Goal: Task Accomplishment & Management: Manage account settings

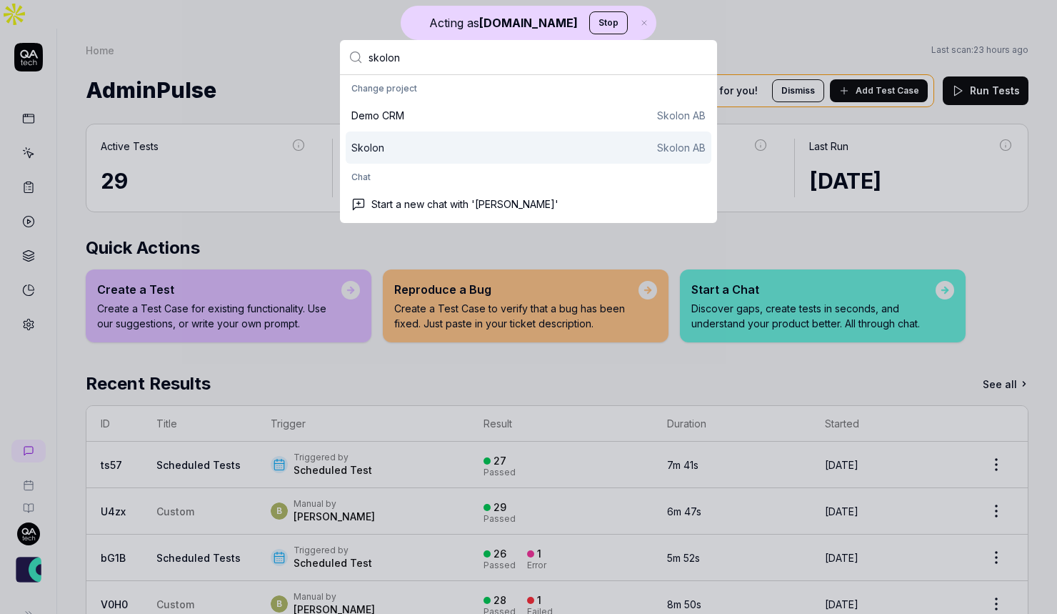
type input "skolon"
click at [509, 144] on div "Skolon Skolon AB" at bounding box center [528, 147] width 354 height 15
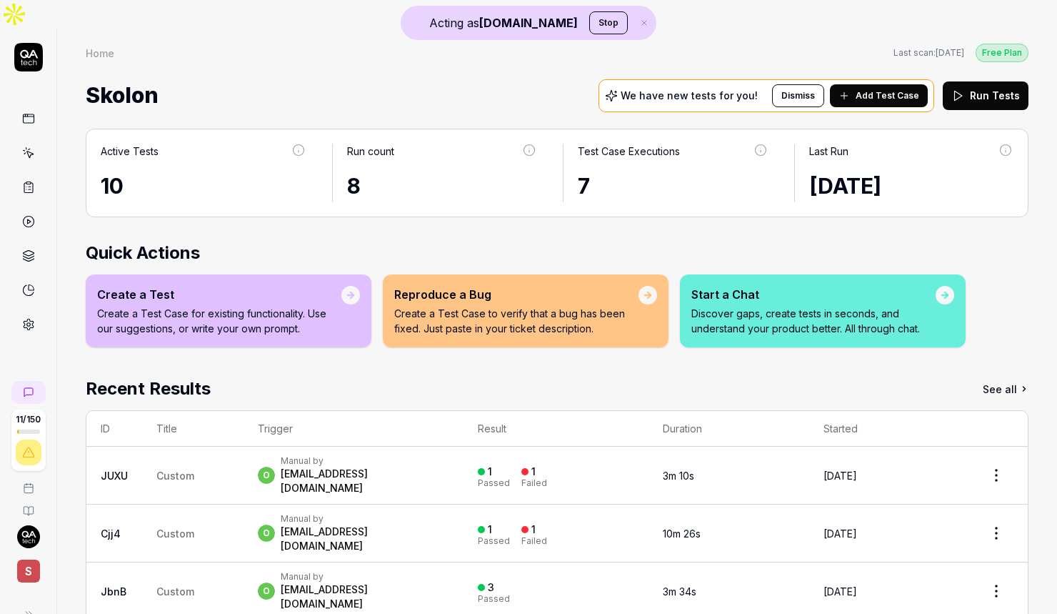
scroll to position [61, 0]
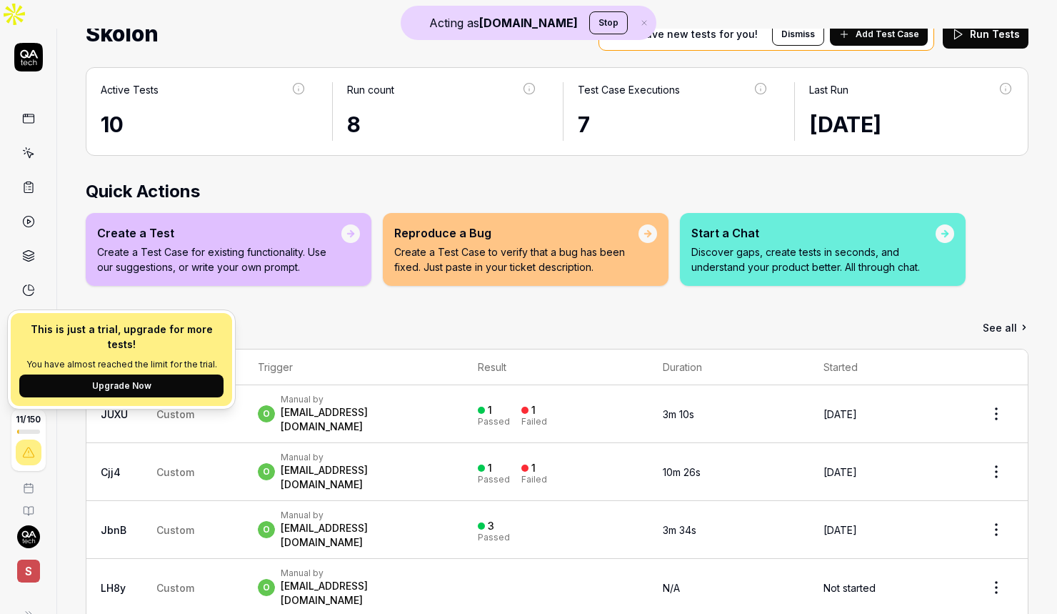
click at [34, 318] on icon at bounding box center [28, 324] width 13 height 13
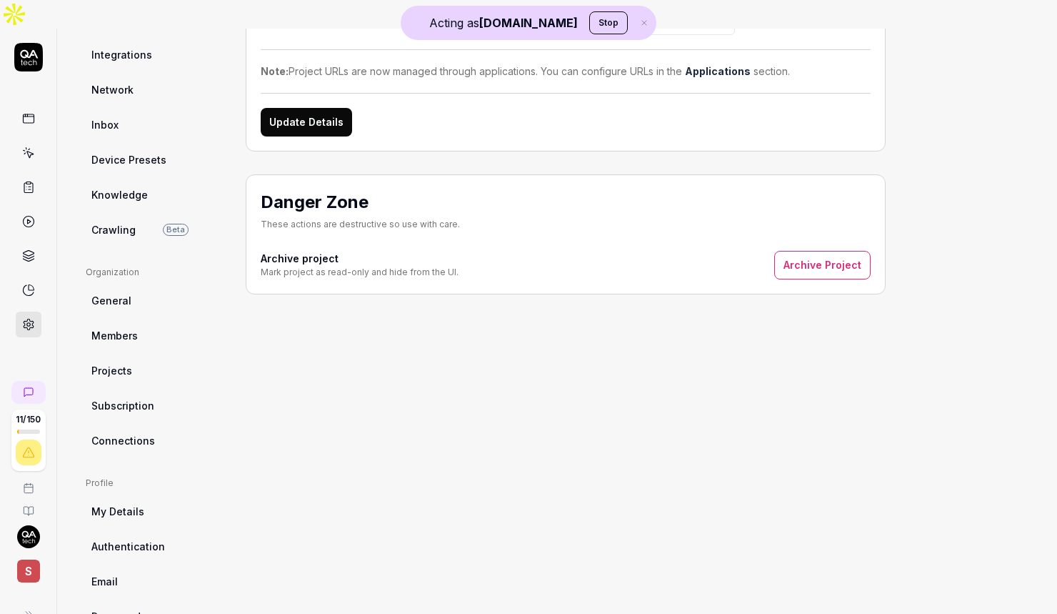
scroll to position [224, 0]
click at [157, 390] on link "Subscription" at bounding box center [154, 403] width 137 height 26
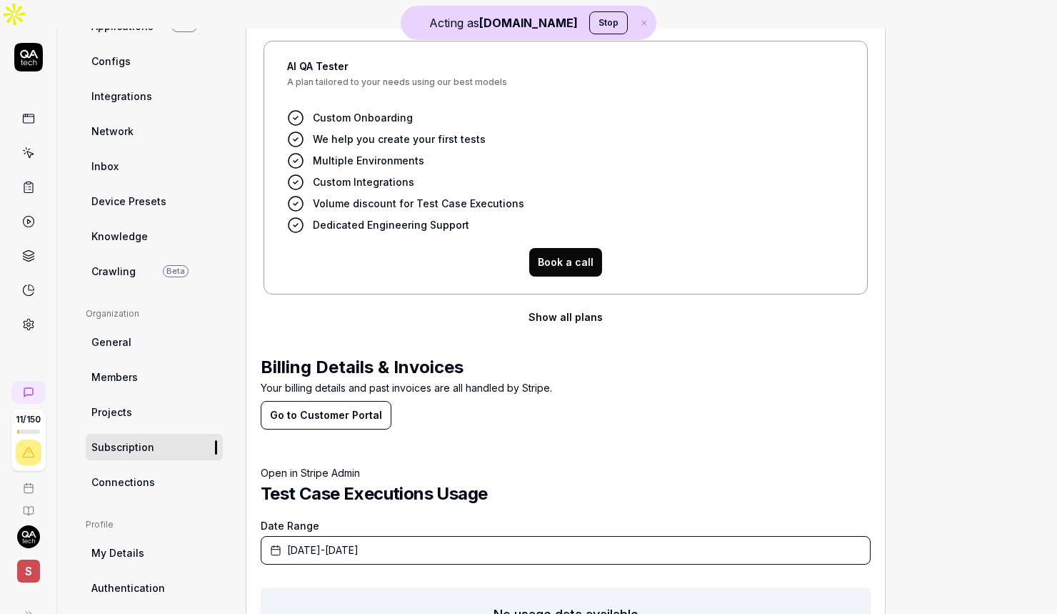
scroll to position [261, 0]
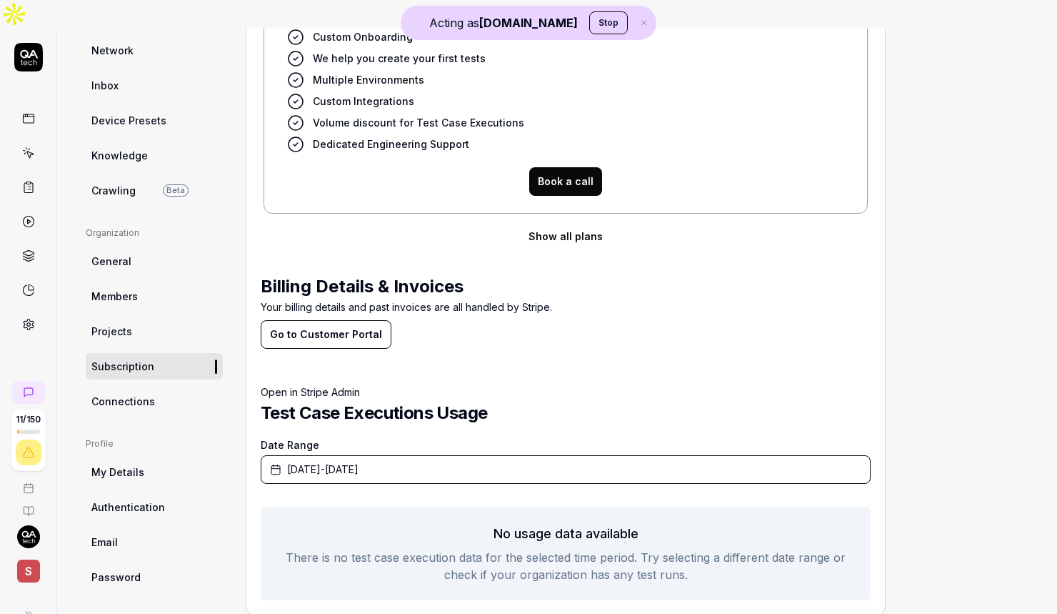
click at [363, 320] on button "Go to Customer Portal" at bounding box center [326, 334] width 131 height 29
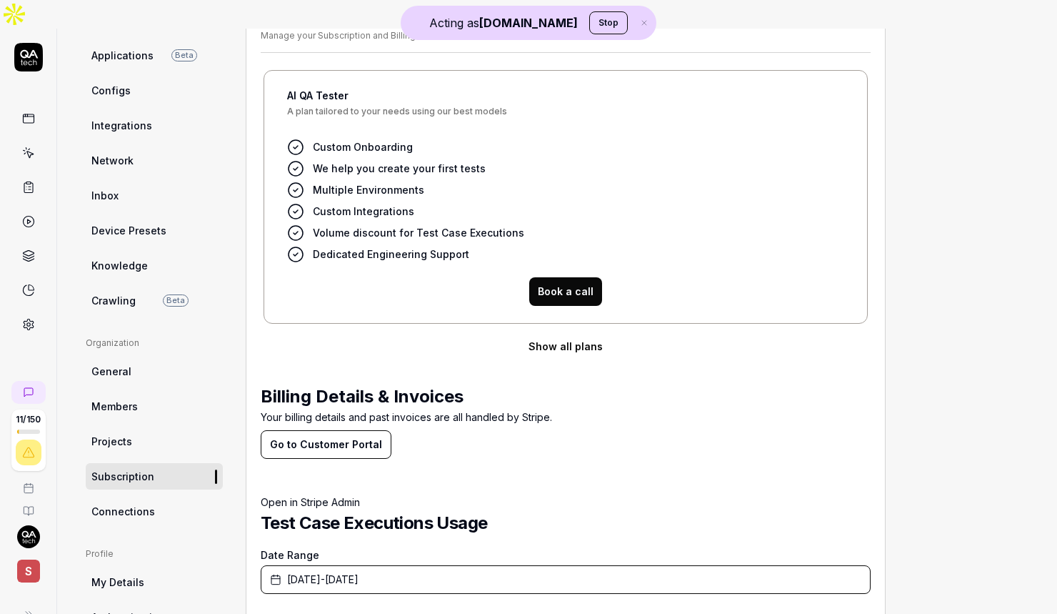
scroll to position [133, 0]
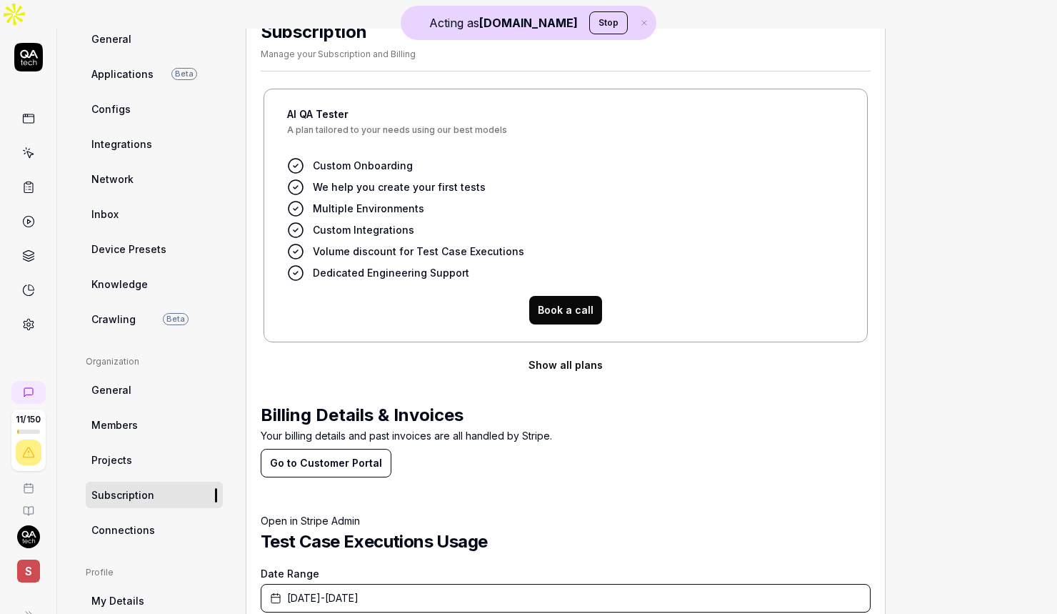
click at [584, 351] on button "Show all plans" at bounding box center [566, 365] width 610 height 29
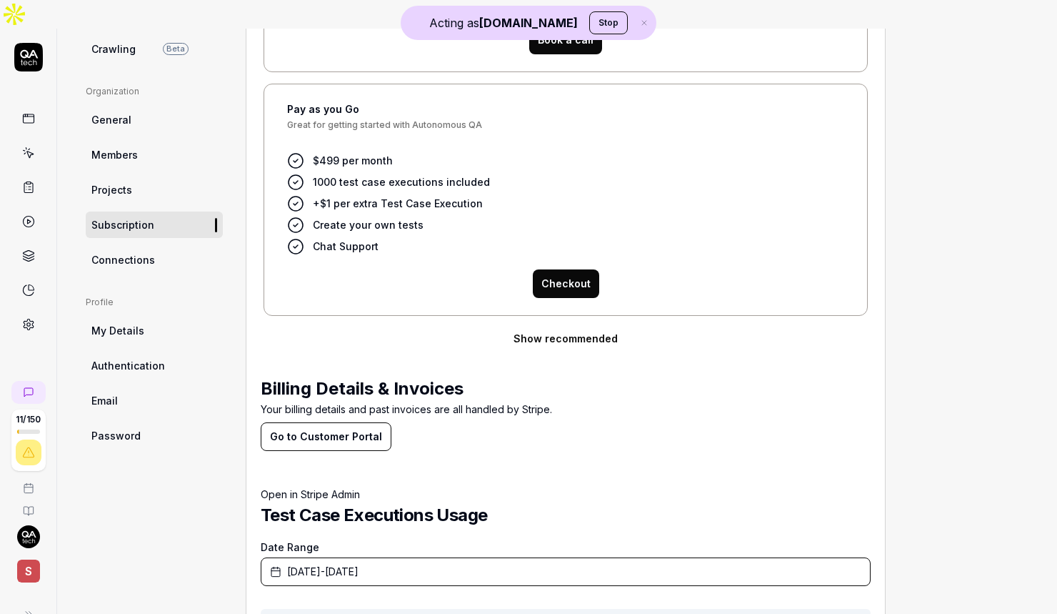
scroll to position [505, 0]
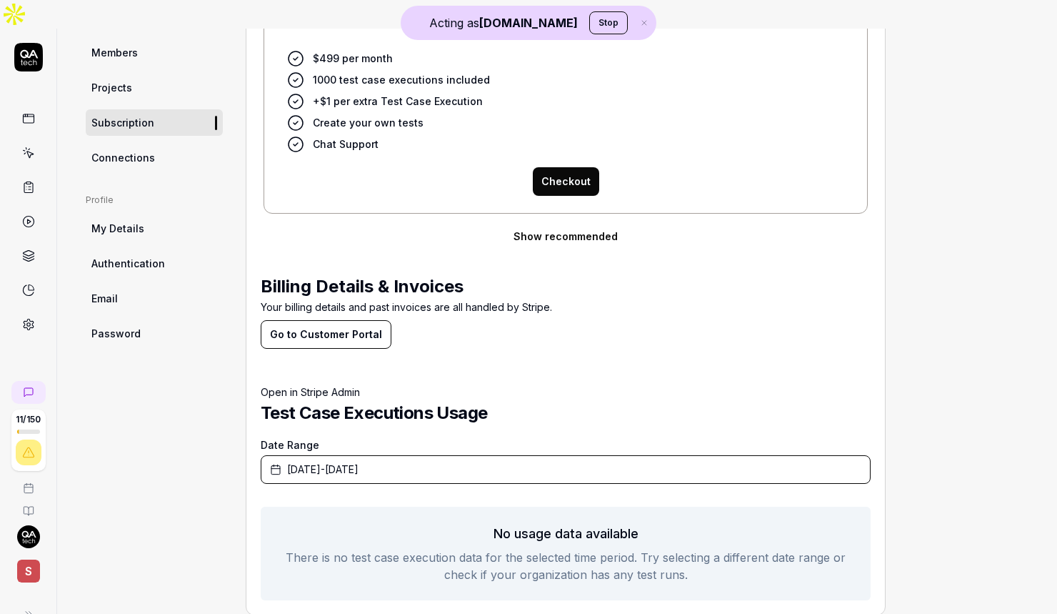
click at [360, 320] on button "Go to Customer Portal" at bounding box center [326, 334] width 131 height 29
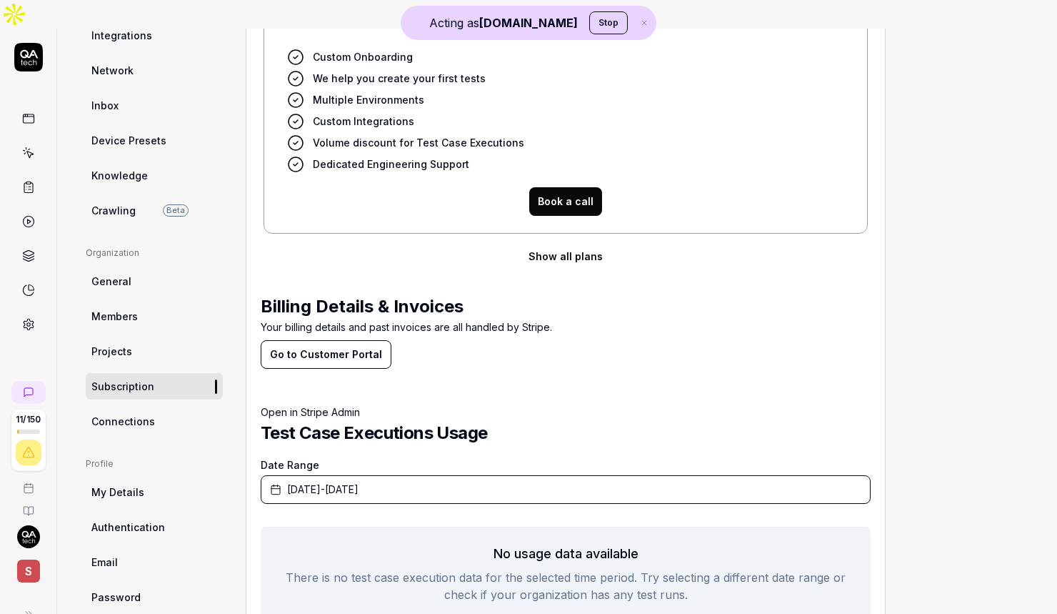
scroll to position [261, 0]
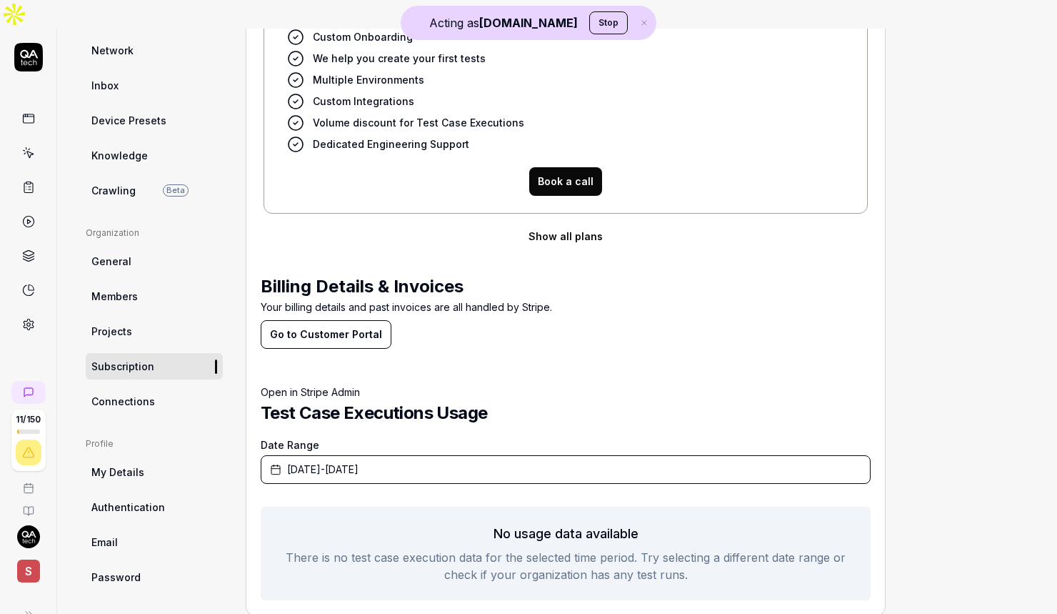
click at [332, 320] on button "Go to Customer Portal" at bounding box center [326, 334] width 131 height 29
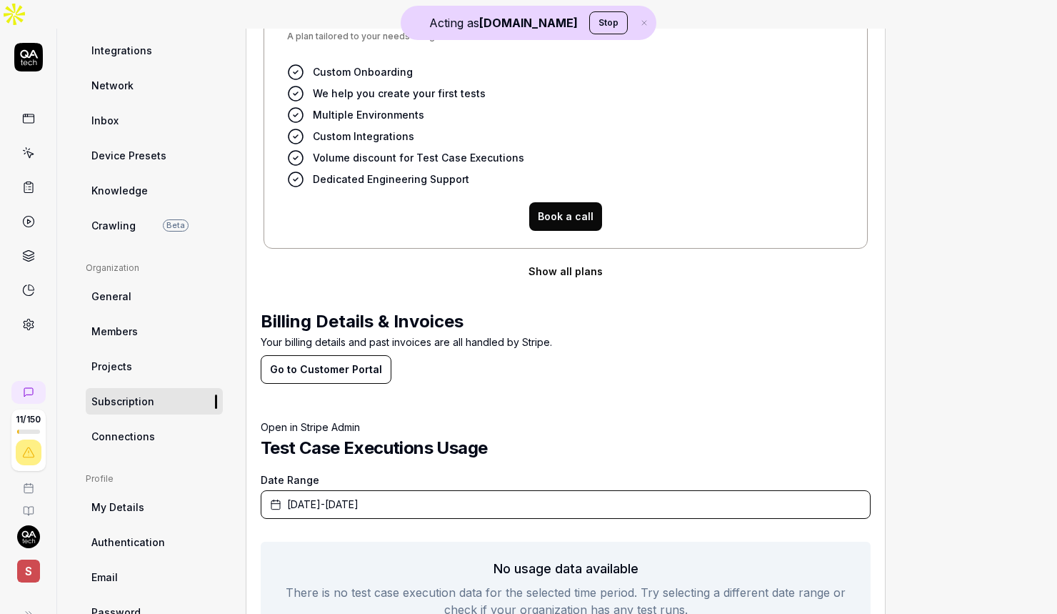
scroll to position [224, 0]
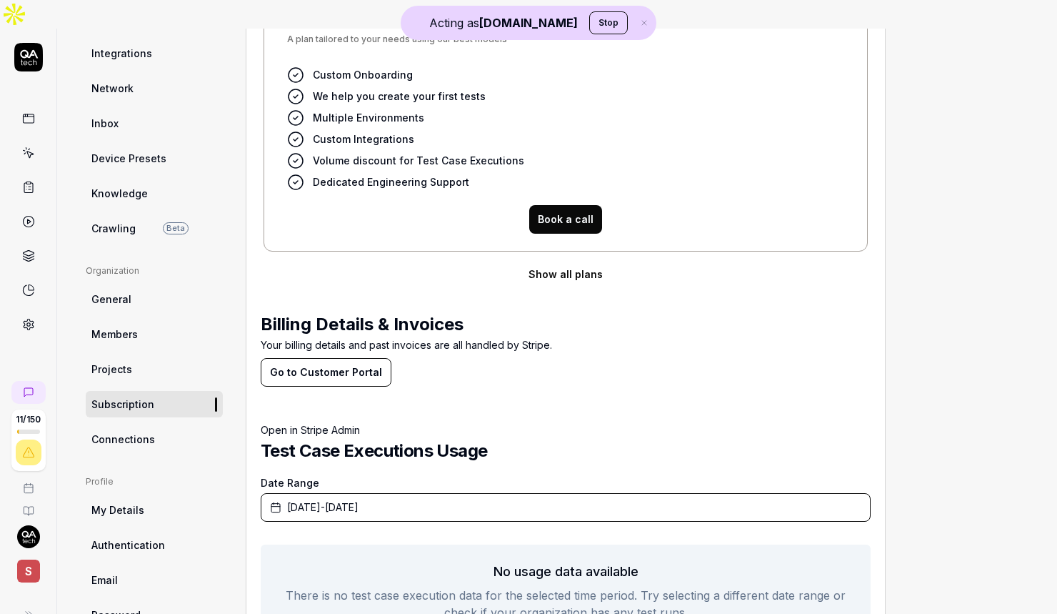
click at [367, 358] on button "Go to Customer Portal" at bounding box center [326, 372] width 131 height 29
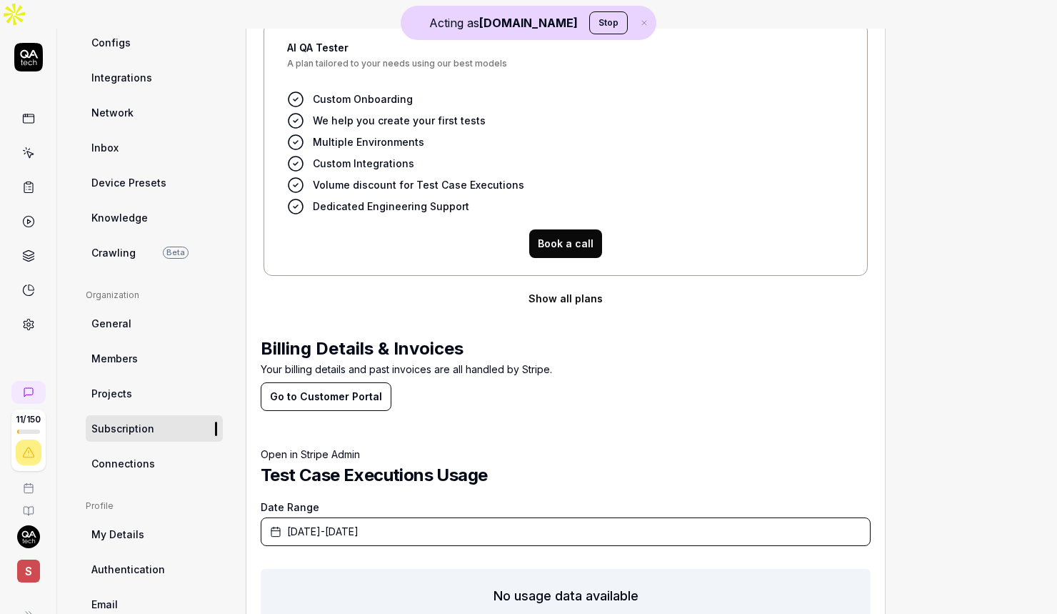
scroll to position [261, 0]
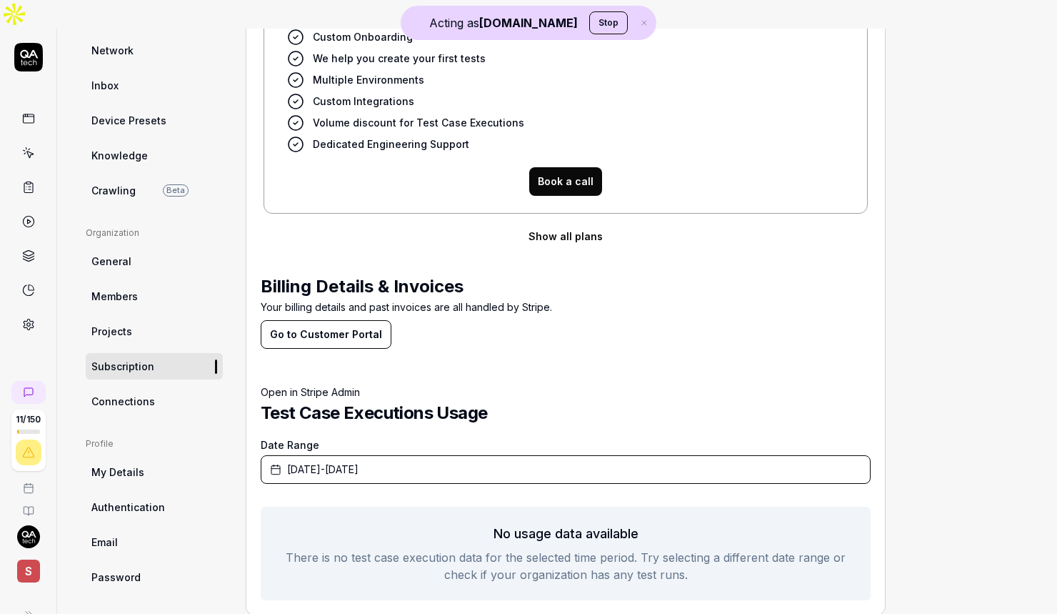
click at [347, 320] on button "Go to Customer Portal" at bounding box center [326, 334] width 131 height 29
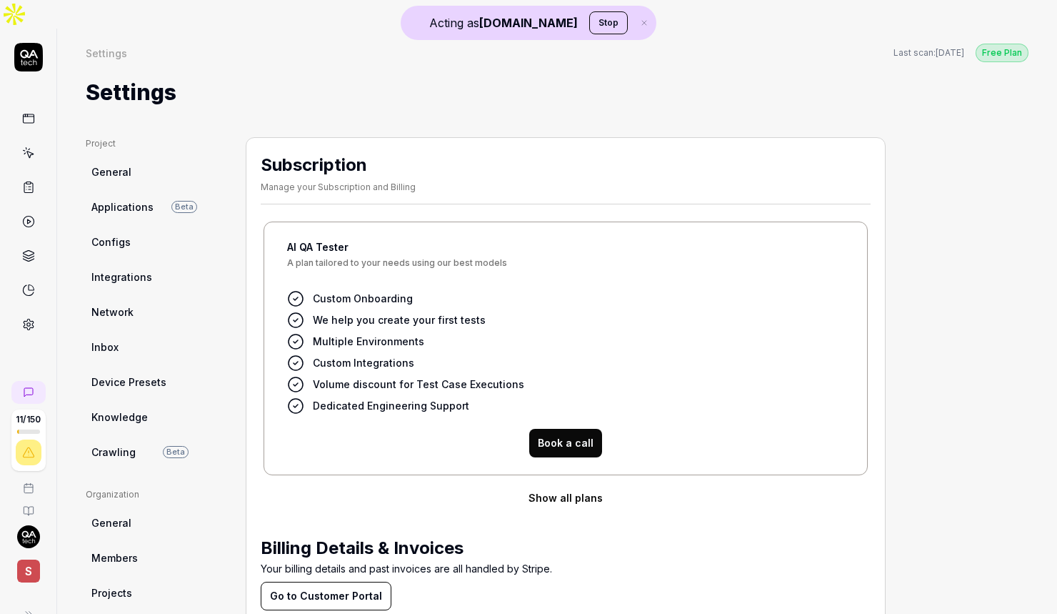
click at [638, 20] on icon "button" at bounding box center [644, 23] width 13 height 9
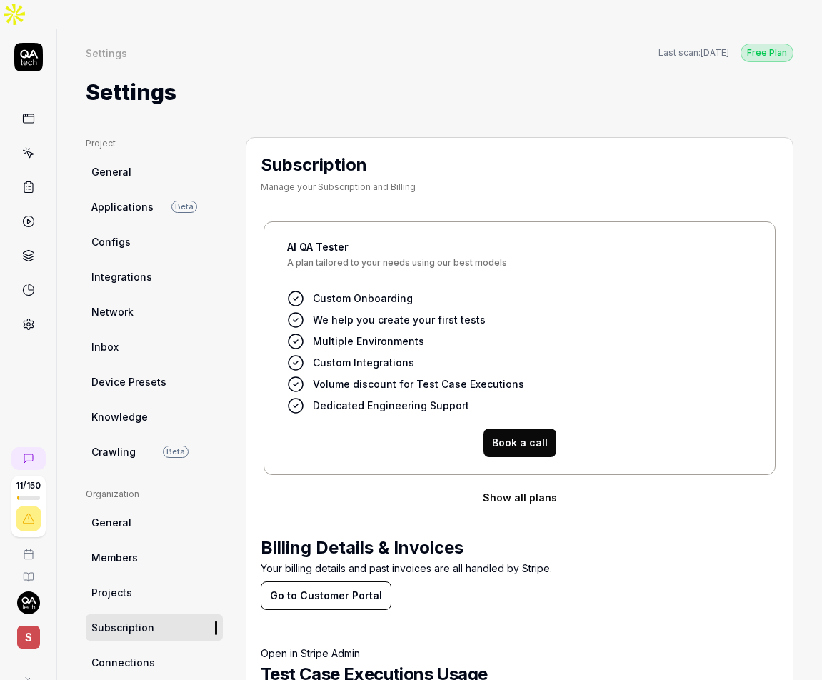
click at [378, 76] on div "Settings" at bounding box center [440, 92] width 708 height 32
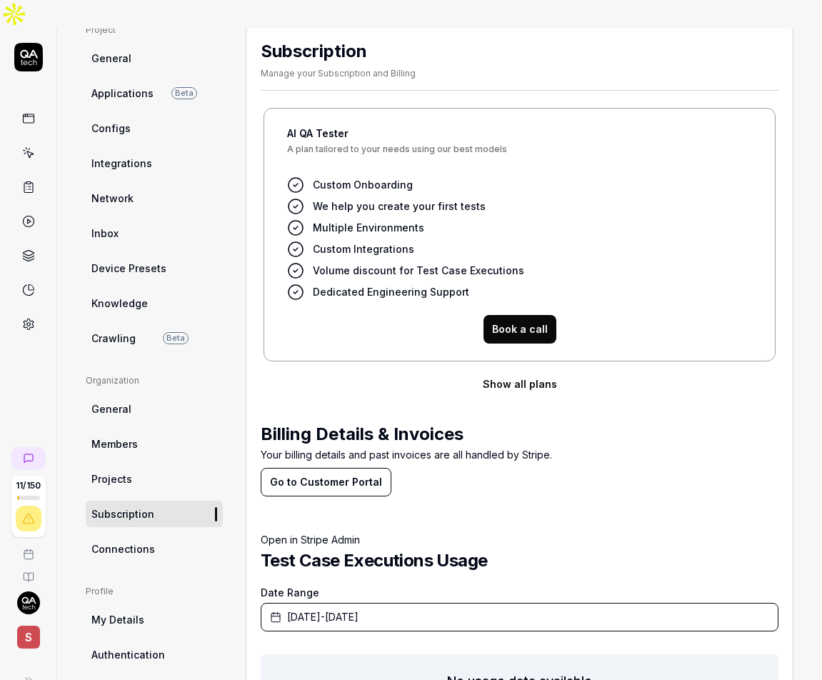
scroll to position [174, 0]
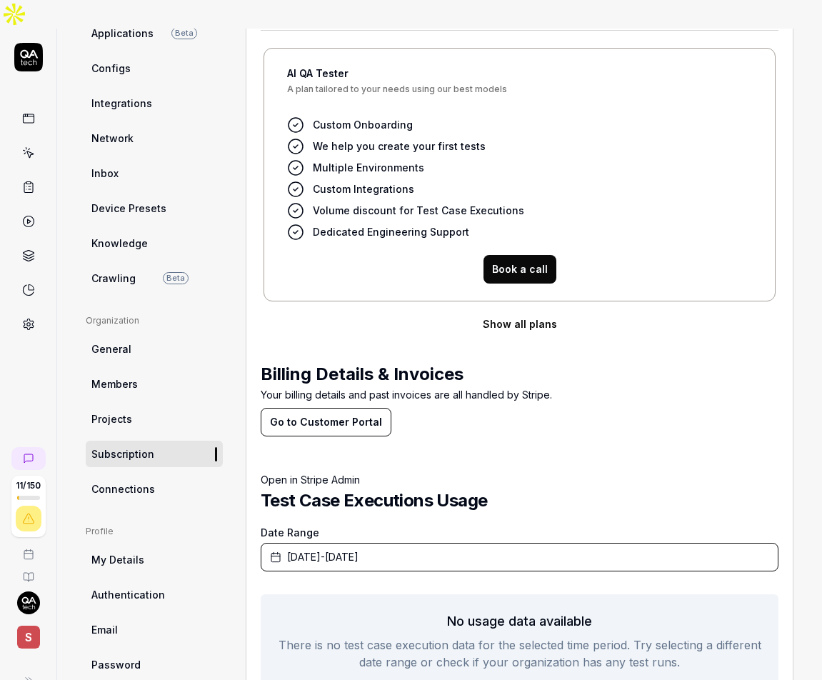
click at [316, 408] on button "Go to Customer Portal" at bounding box center [326, 422] width 131 height 29
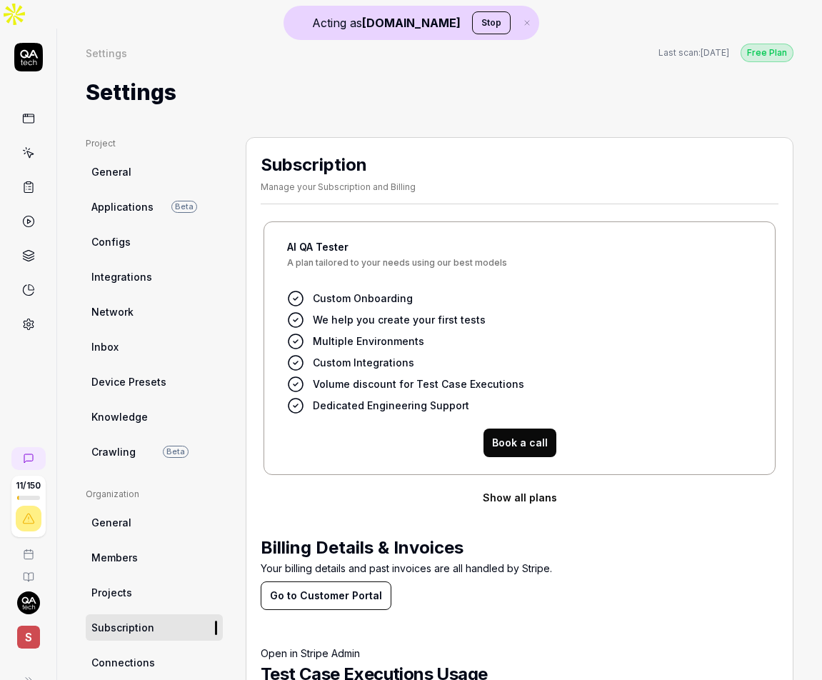
click at [34, 43] on icon at bounding box center [28, 57] width 29 height 29
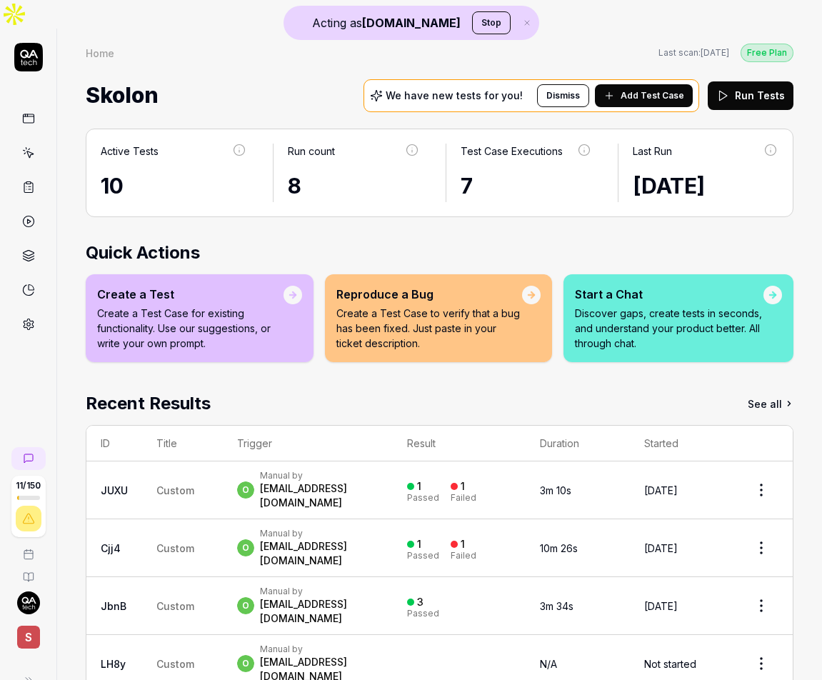
click at [472, 22] on button "Stop" at bounding box center [491, 22] width 39 height 23
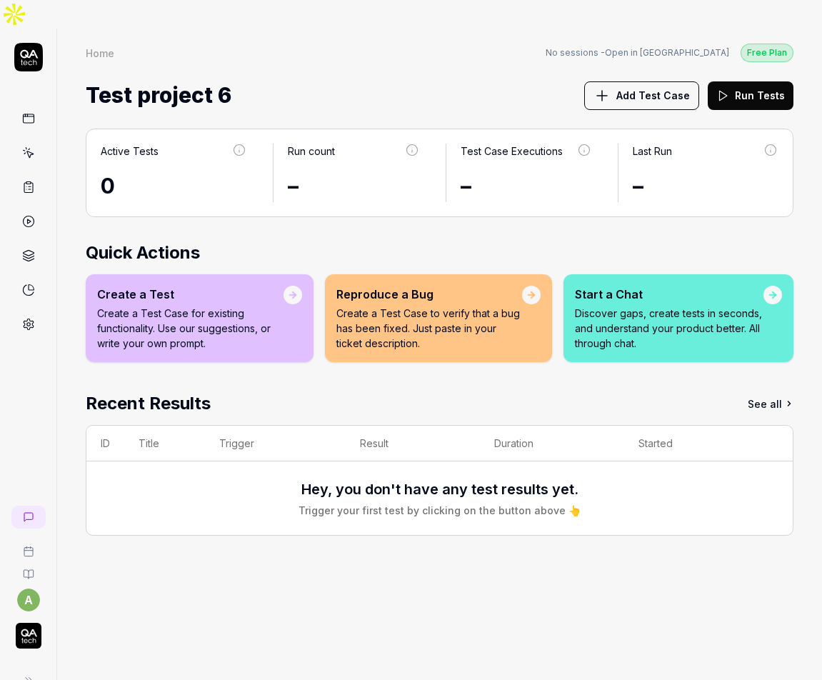
click at [25, 570] on html "a Home Free Plan Home No sessions - Open in Hackoffice Free Plan Test project 6…" at bounding box center [411, 354] width 822 height 709
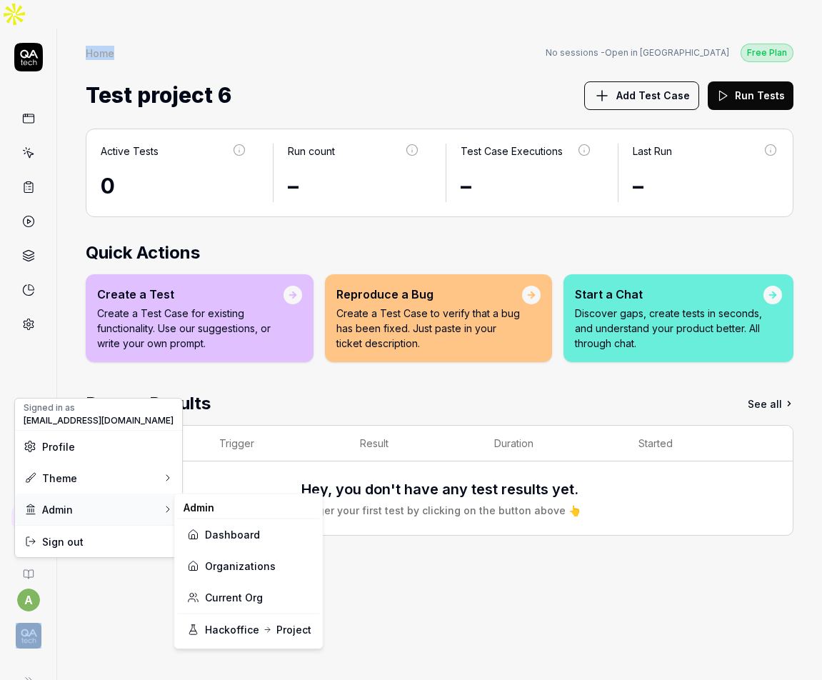
click at [56, 511] on div "Admin" at bounding box center [48, 509] width 49 height 15
click at [244, 572] on link "Organizations" at bounding box center [248, 565] width 125 height 31
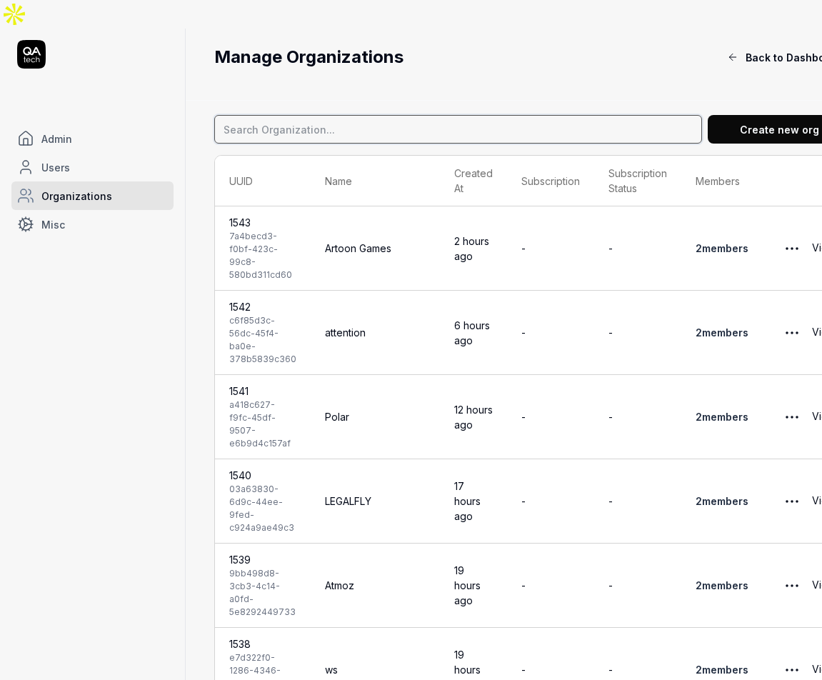
click at [286, 115] on input at bounding box center [458, 129] width 488 height 29
type input "skolon"
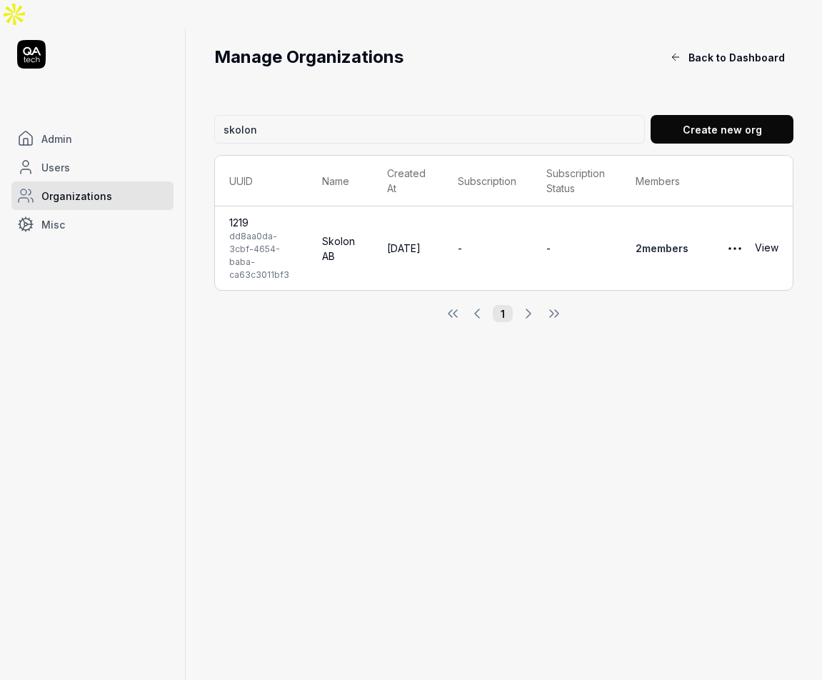
click at [760, 234] on link "View" at bounding box center [767, 248] width 24 height 29
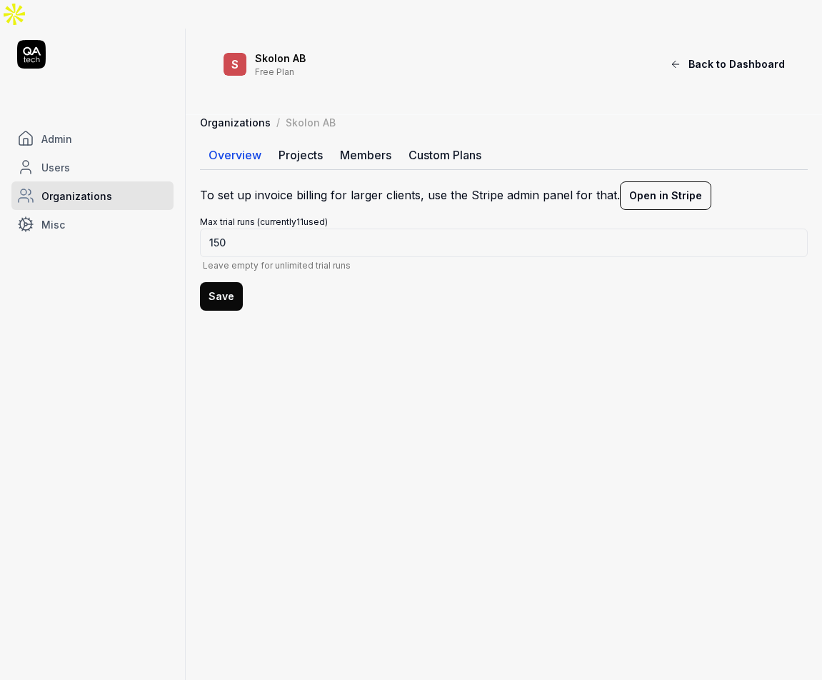
click at [669, 181] on button "Open in Stripe" at bounding box center [665, 195] width 91 height 29
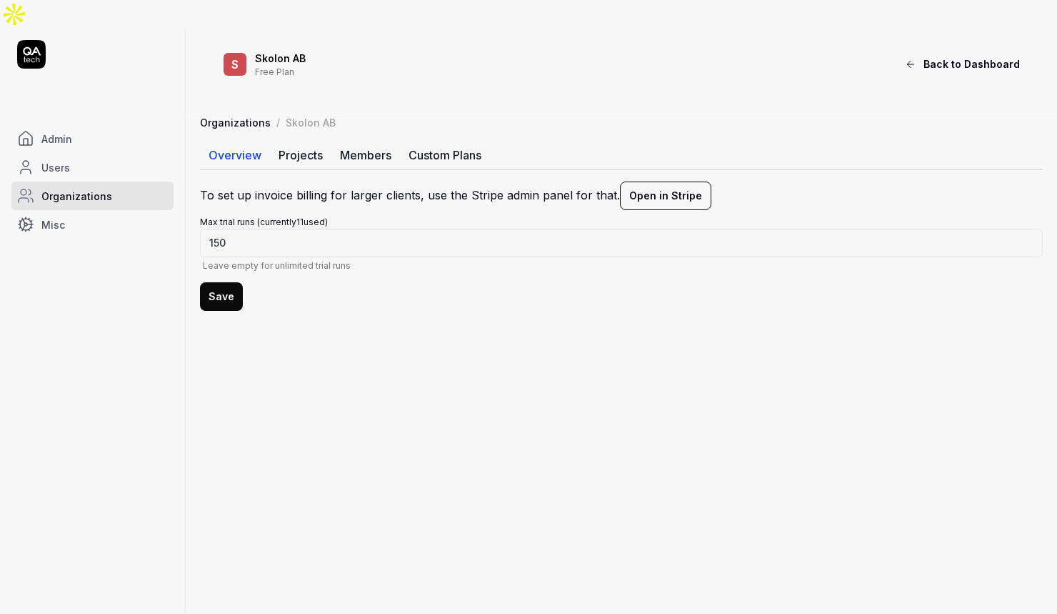
click at [123, 124] on link "Admin" at bounding box center [92, 138] width 162 height 29
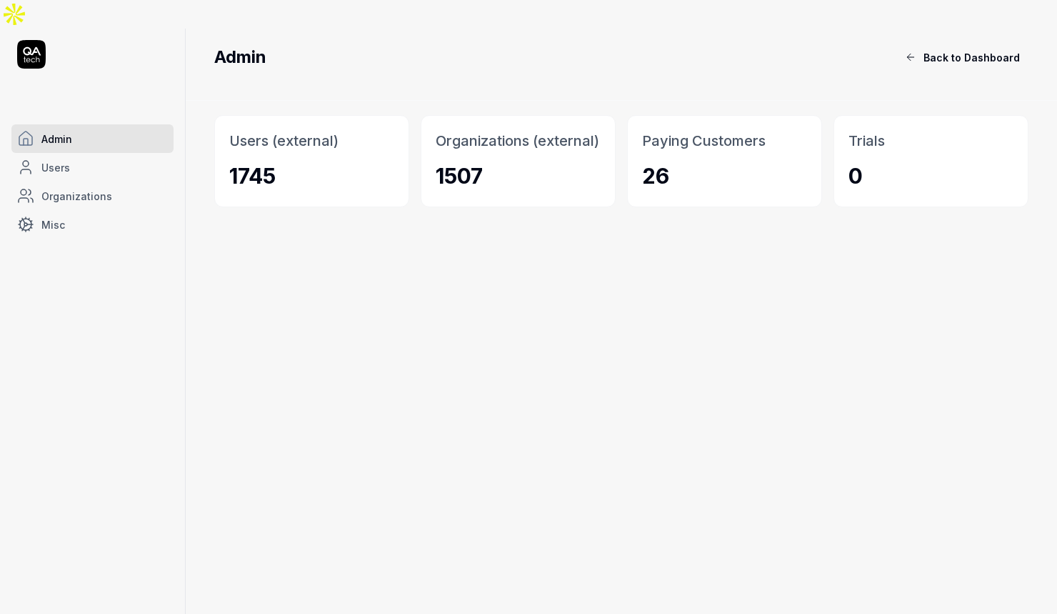
click at [89, 124] on link "Admin" at bounding box center [92, 138] width 162 height 29
click at [84, 189] on span "Organizations" at bounding box center [76, 196] width 71 height 15
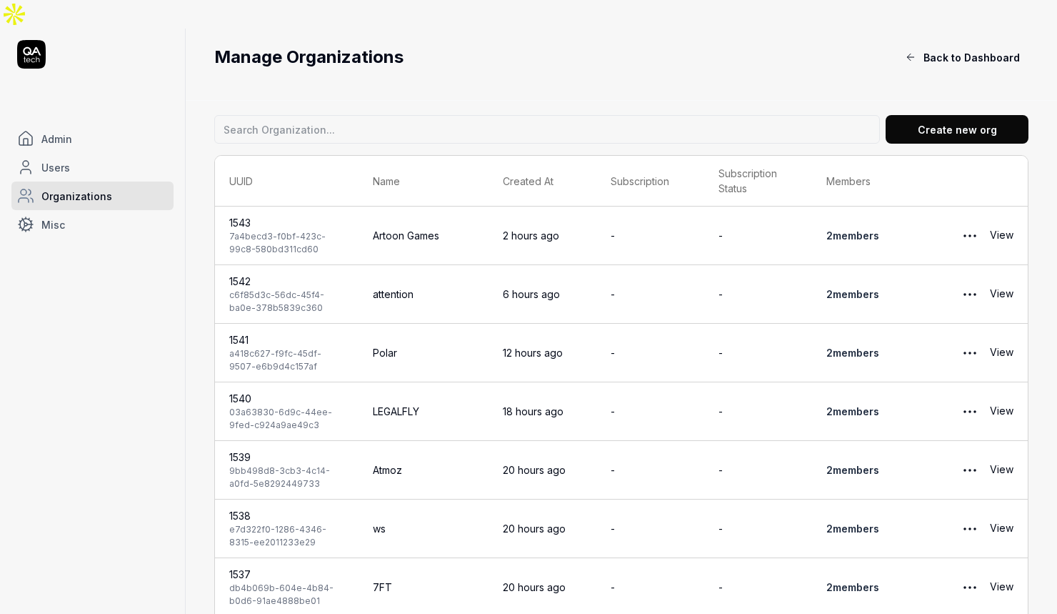
click at [70, 131] on span "Admin" at bounding box center [56, 138] width 31 height 15
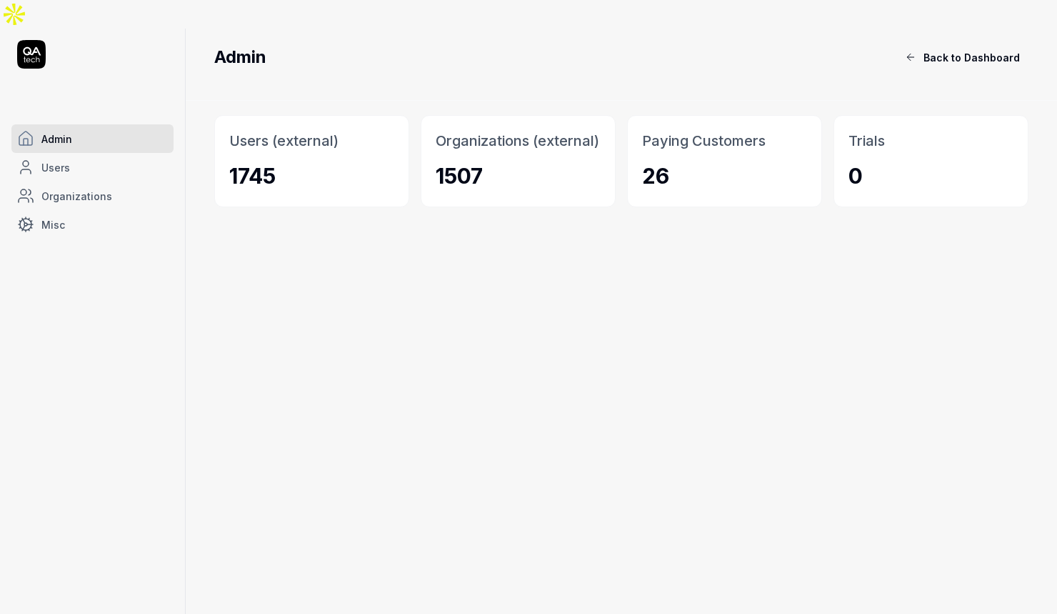
click at [38, 40] on icon at bounding box center [31, 54] width 29 height 29
